Goal: Task Accomplishment & Management: Use online tool/utility

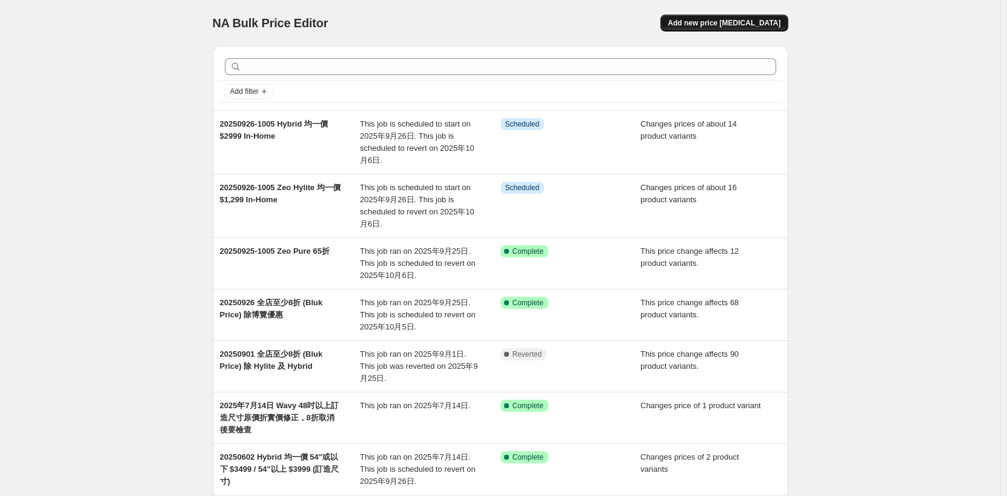
click at [748, 21] on span "Add new price [MEDICAL_DATA]" at bounding box center [724, 23] width 113 height 10
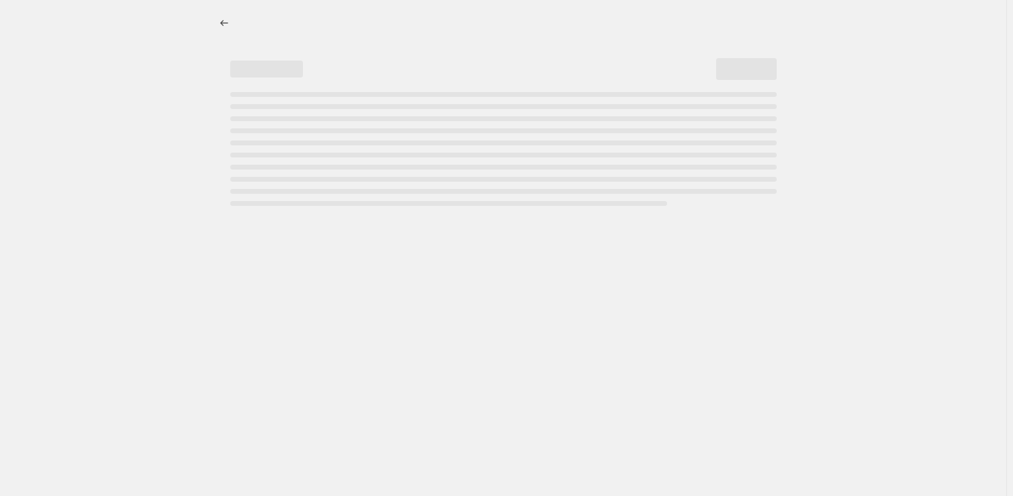
select select "percentage"
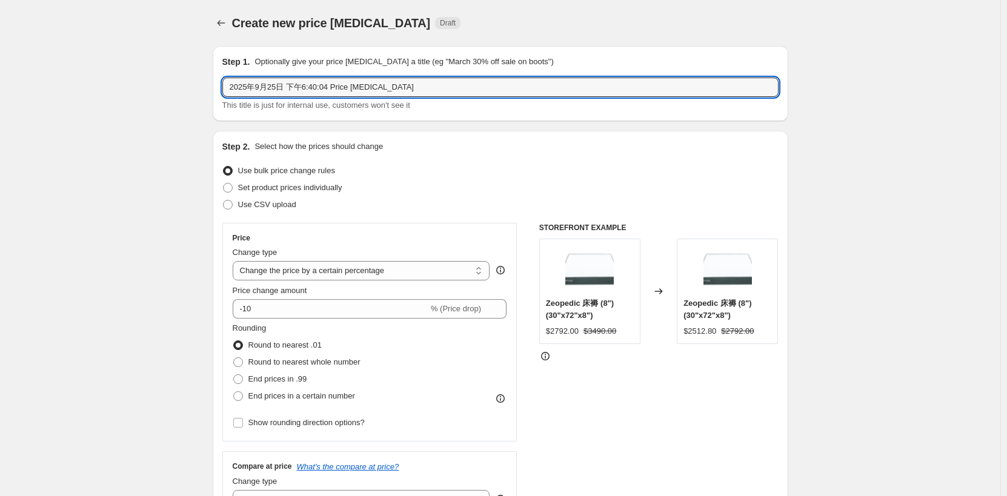
drag, startPoint x: 237, startPoint y: 90, endPoint x: -51, endPoint y: 81, distance: 288.5
click at [0, 81] on html "Home Settings Plans Skip to content Create new price [MEDICAL_DATA]. This page …" at bounding box center [503, 248] width 1007 height 496
drag, startPoint x: 376, startPoint y: 78, endPoint x: 362, endPoint y: 87, distance: 16.5
click at [375, 78] on input "20250926-1005" at bounding box center [500, 87] width 556 height 19
paste input "Zillow Plus"
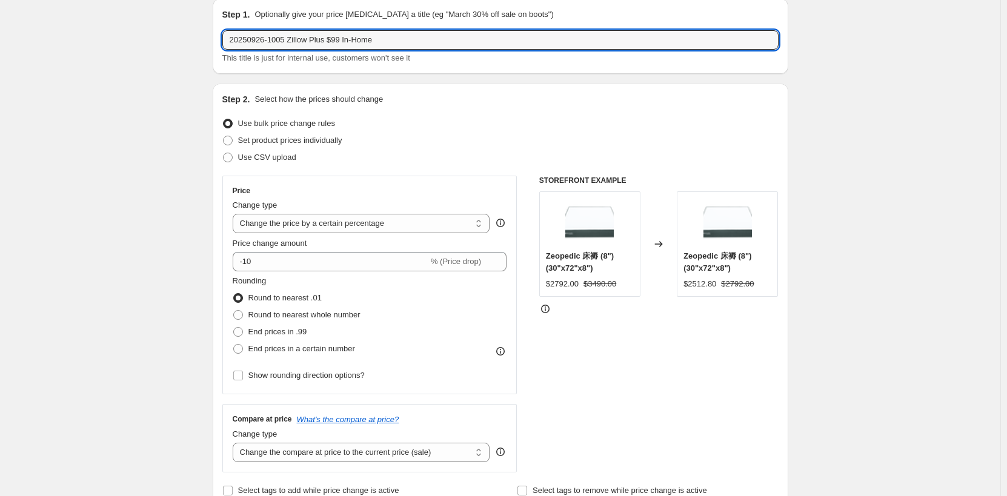
scroll to position [61, 0]
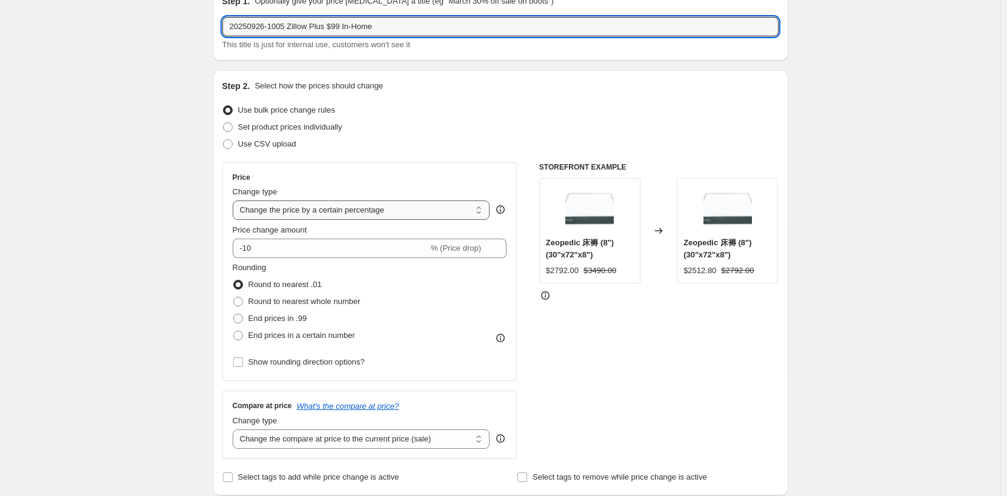
type input "20250926-1005 Zillow Plus $99 In-Home"
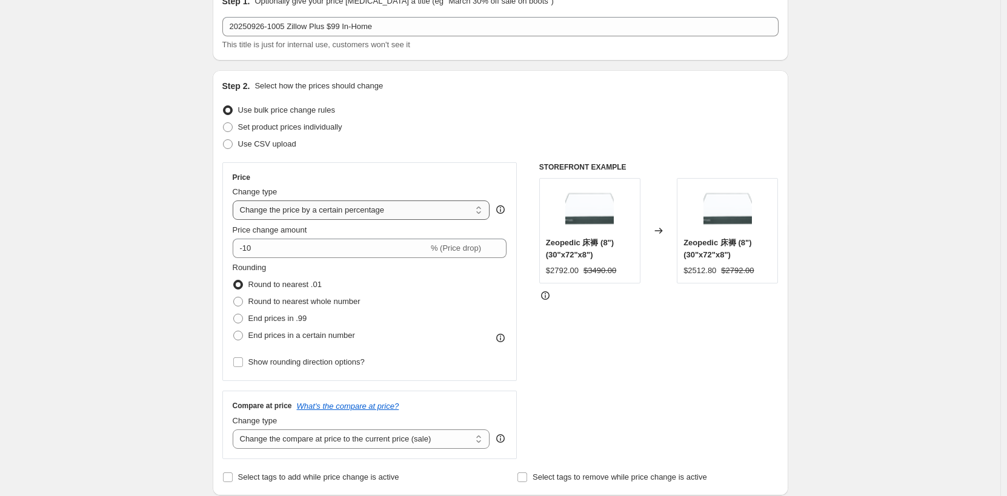
click at [362, 211] on select "Change the price to a certain amount Change the price by a certain amount Chang…" at bounding box center [361, 210] width 257 height 19
click at [371, 210] on select "Change the price to a certain amount Change the price by a certain amount Chang…" at bounding box center [361, 210] width 257 height 19
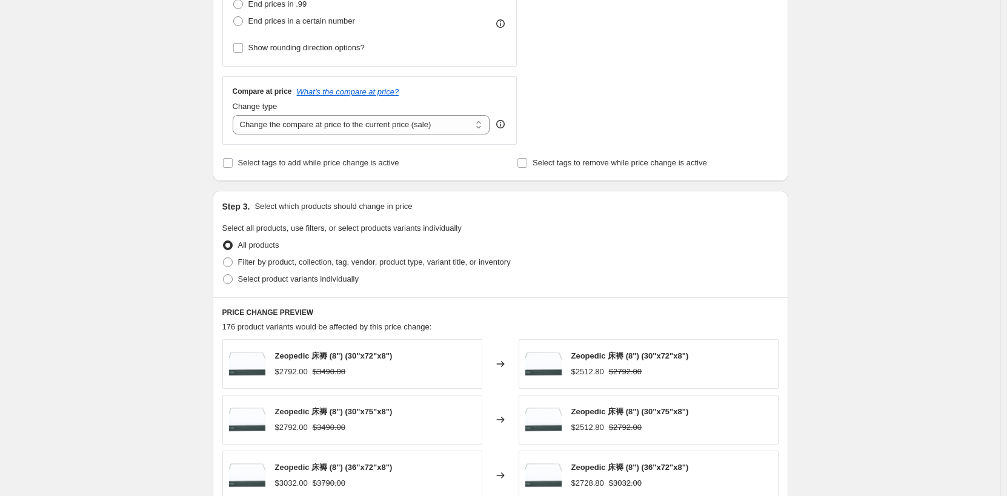
scroll to position [424, 0]
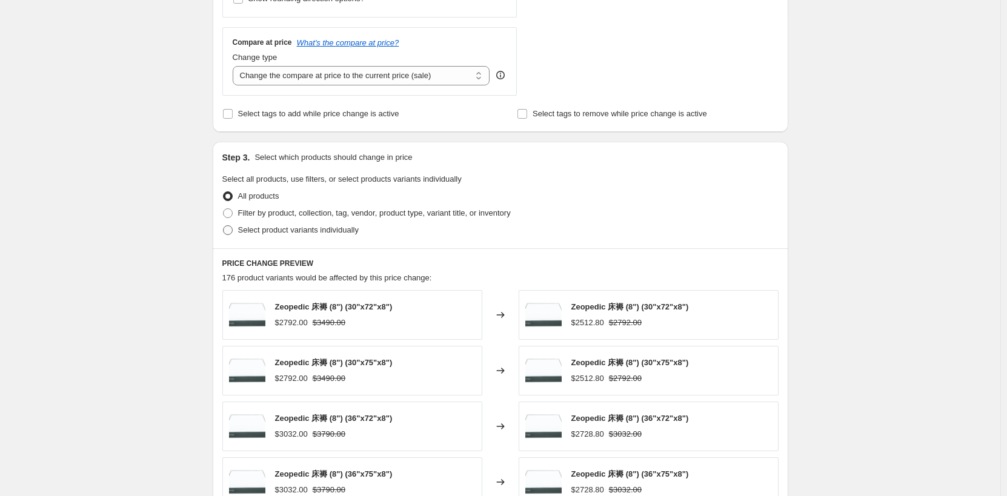
click at [334, 236] on span "Select product variants individually" at bounding box center [298, 230] width 121 height 12
click at [224, 226] on input "Select product variants individually" at bounding box center [223, 225] width 1 height 1
radio input "true"
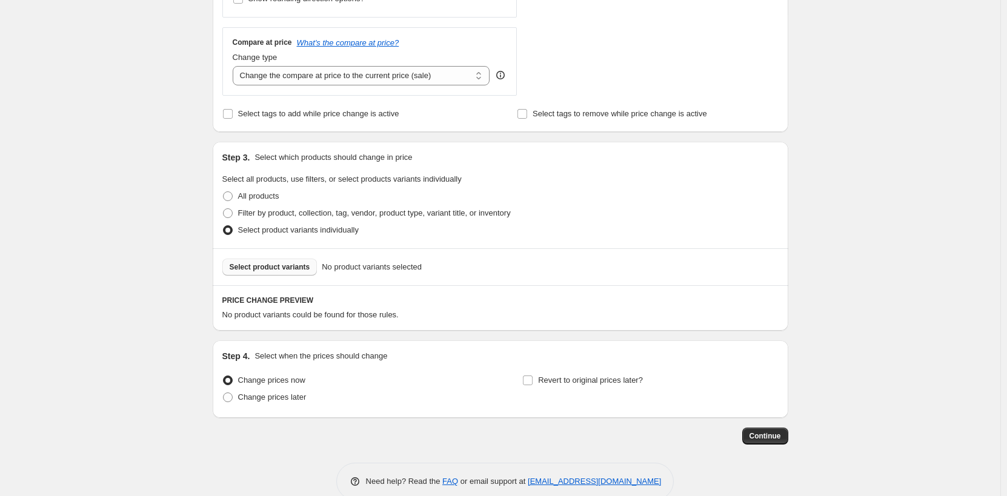
click at [286, 272] on span "Select product variants" at bounding box center [270, 267] width 81 height 10
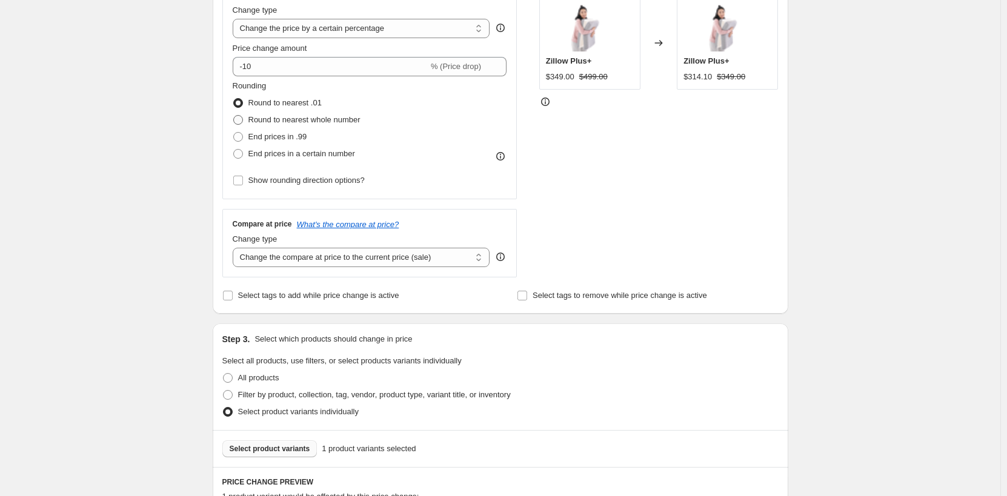
scroll to position [182, 0]
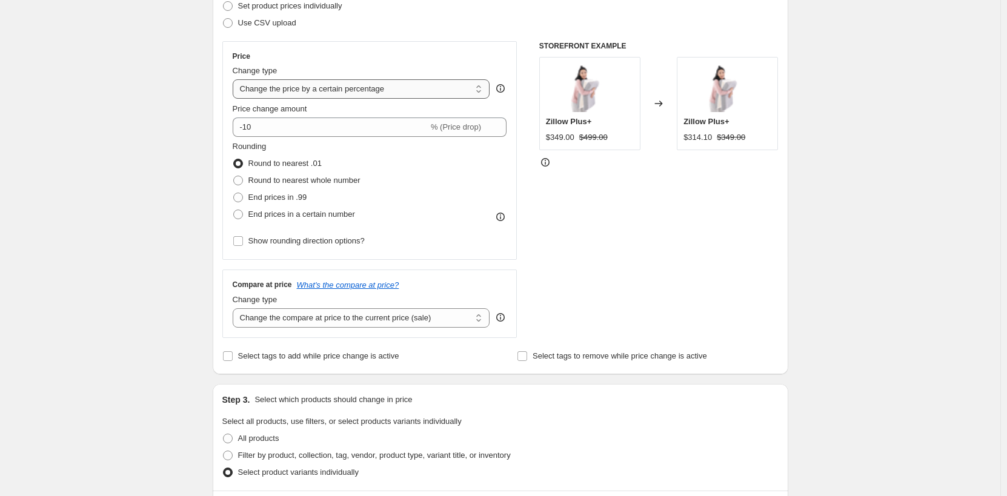
click at [372, 91] on select "Change the price to a certain amount Change the price by a certain amount Chang…" at bounding box center [361, 88] width 257 height 19
select select "to"
click at [235, 79] on select "Change the price to a certain amount Change the price by a certain amount Chang…" at bounding box center [361, 88] width 257 height 19
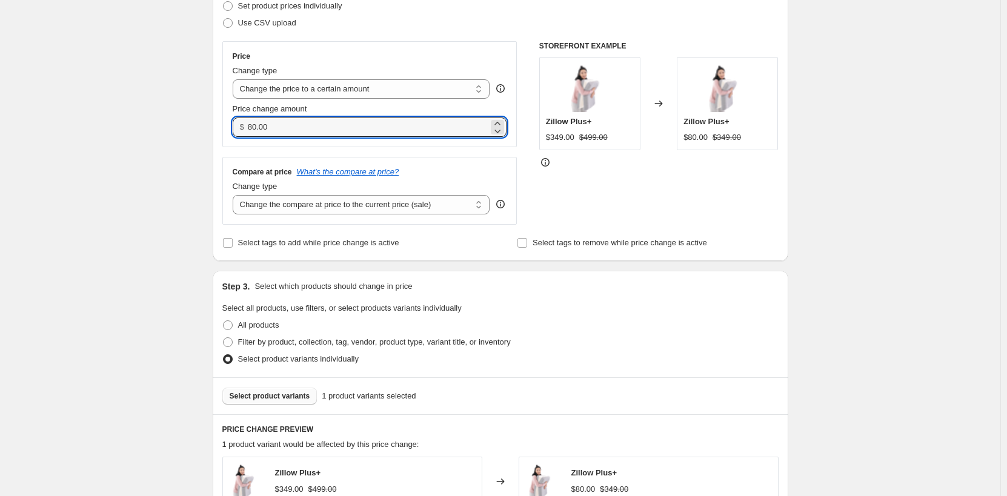
drag, startPoint x: 293, startPoint y: 128, endPoint x: 222, endPoint y: 129, distance: 70.3
click at [222, 129] on div "Step 2. Select how the prices should change Use bulk price change rules Set pro…" at bounding box center [501, 105] width 576 height 312
type input "99.00"
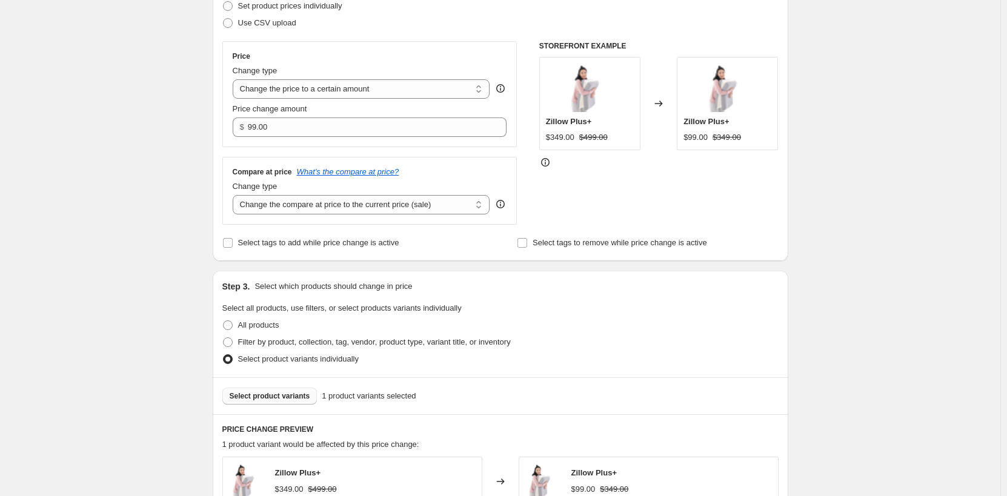
click at [165, 196] on div "Create new price [MEDICAL_DATA]. This page is ready Create new price [MEDICAL_D…" at bounding box center [500, 274] width 1000 height 912
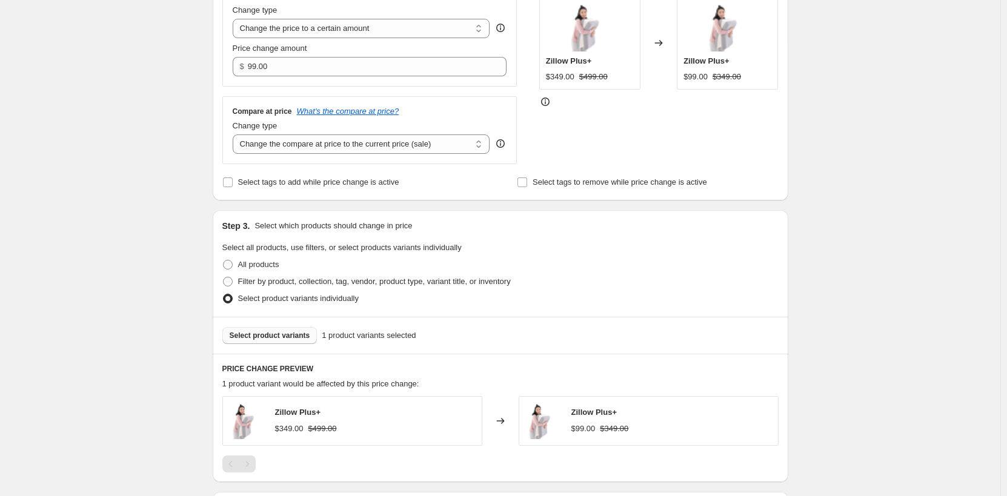
click at [849, 270] on div "Create new price [MEDICAL_DATA]. This page is ready Create new price [MEDICAL_D…" at bounding box center [500, 214] width 1000 height 912
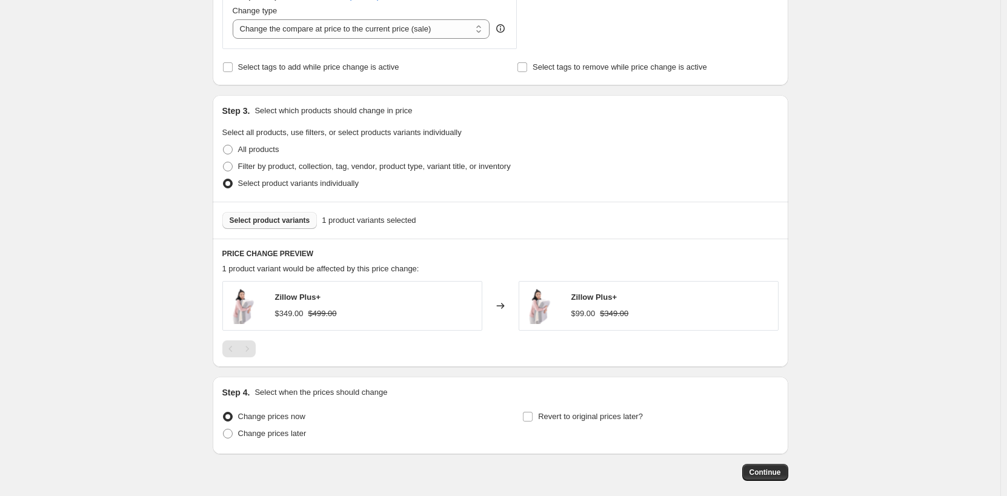
scroll to position [417, 0]
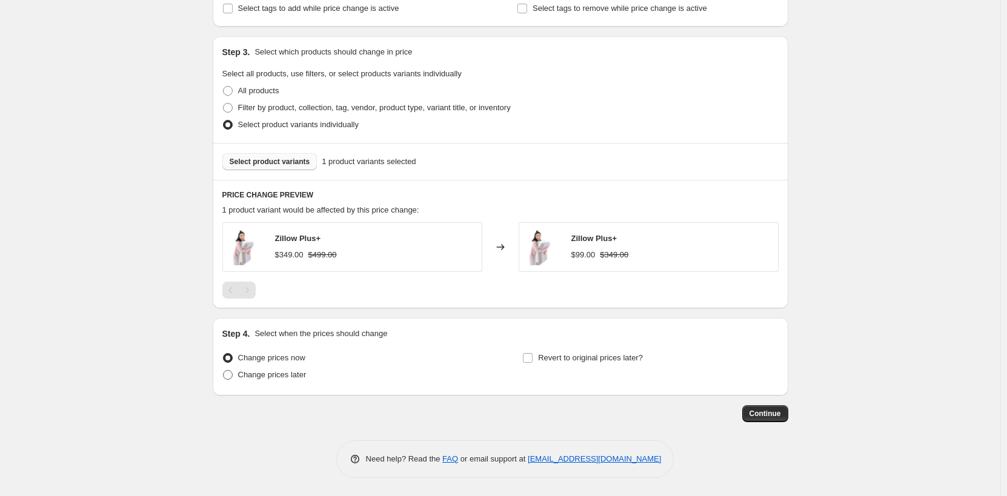
click at [270, 378] on span "Change prices later" at bounding box center [272, 374] width 68 height 9
click at [224, 371] on input "Change prices later" at bounding box center [223, 370] width 1 height 1
radio input "true"
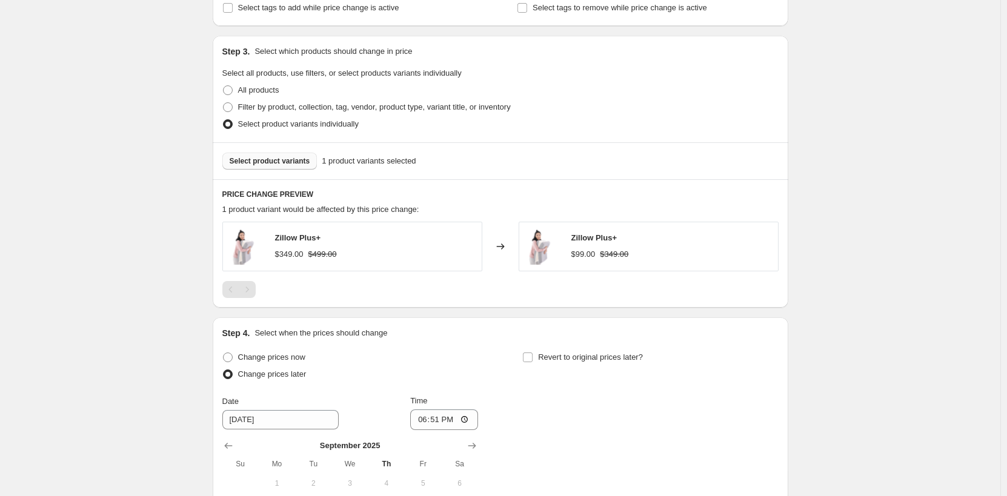
scroll to position [624, 0]
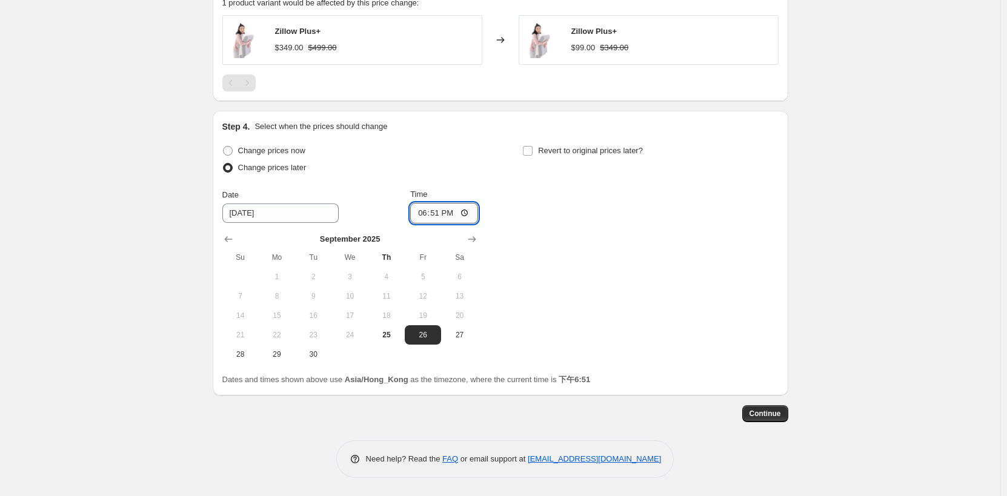
click at [440, 214] on input "18:51" at bounding box center [444, 213] width 68 height 21
click at [454, 216] on input "00:51" at bounding box center [444, 213] width 68 height 21
type input "00:00"
click at [533, 152] on input "Revert to original prices later?" at bounding box center [528, 151] width 10 height 10
checkbox input "true"
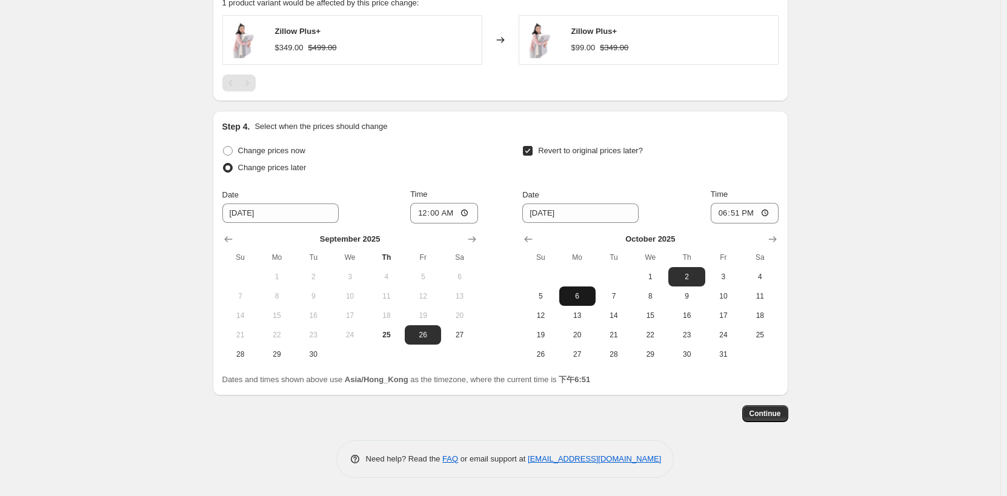
click at [579, 299] on span "6" at bounding box center [577, 296] width 27 height 10
type input "[DATE]"
click at [739, 215] on input "18:51" at bounding box center [745, 213] width 68 height 21
click at [749, 214] on input "00:51" at bounding box center [745, 213] width 68 height 21
type input "00:00"
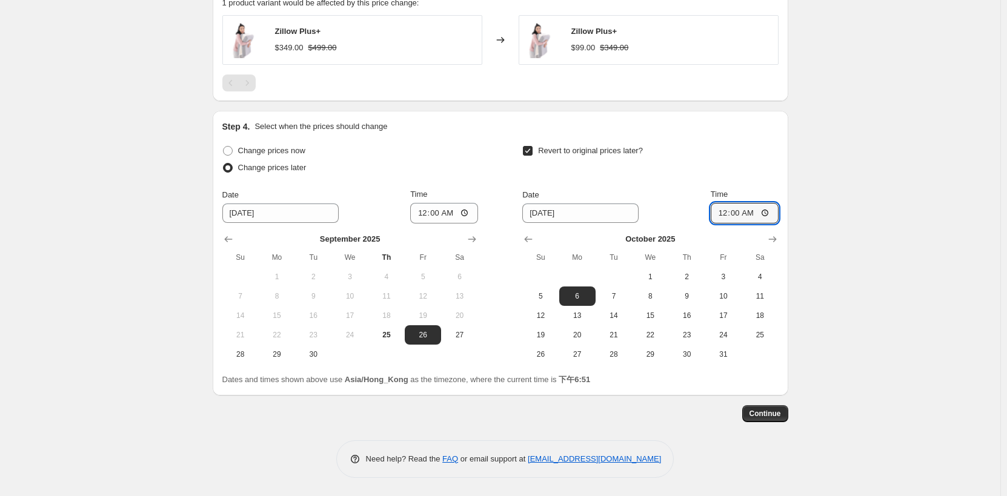
click at [764, 418] on span "Continue" at bounding box center [765, 414] width 32 height 10
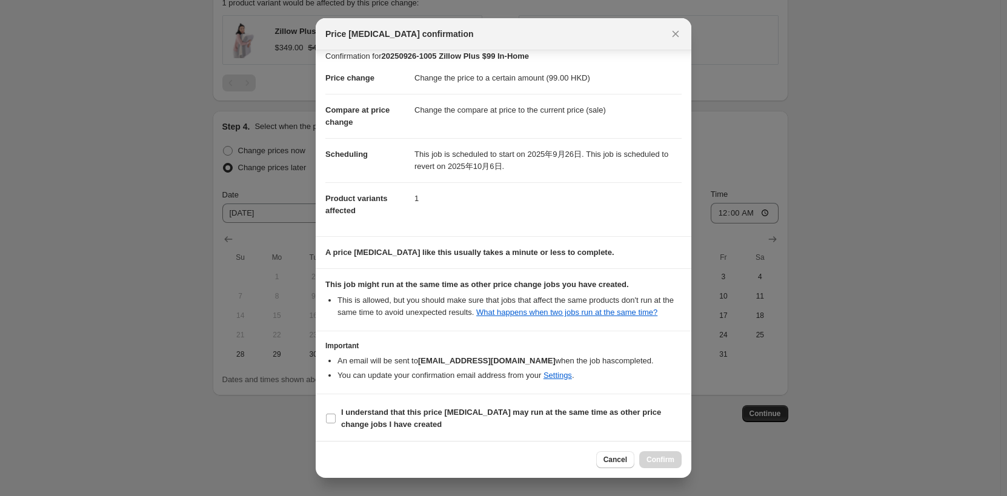
scroll to position [12, 0]
click at [452, 409] on b "I understand that this price [MEDICAL_DATA] may run at the same time as other p…" at bounding box center [501, 416] width 320 height 21
click at [336, 412] on input "I understand that this price [MEDICAL_DATA] may run at the same time as other p…" at bounding box center [331, 417] width 10 height 10
checkbox input "true"
click at [669, 460] on span "Confirm" at bounding box center [660, 460] width 28 height 10
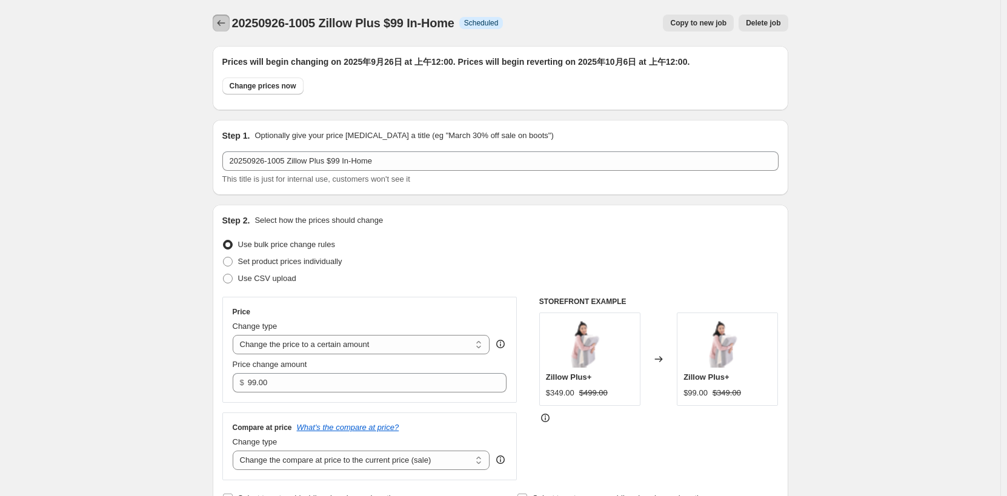
click at [224, 25] on icon "Price change jobs" at bounding box center [221, 23] width 12 height 12
